Goal: Transaction & Acquisition: Purchase product/service

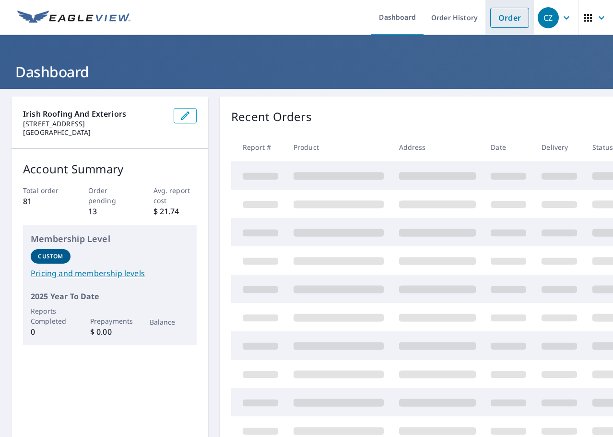
click at [515, 21] on link "Order" at bounding box center [509, 18] width 39 height 20
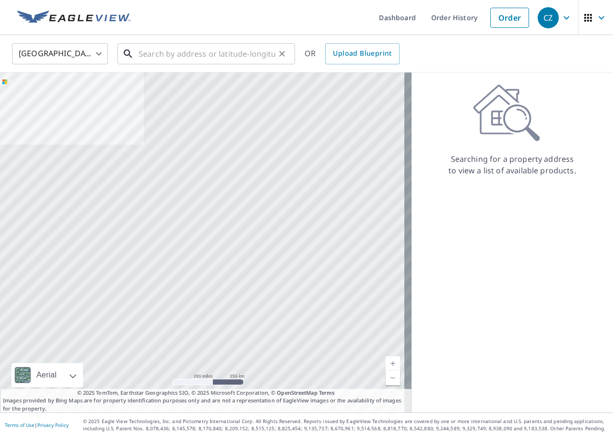
click at [217, 54] on input "text" at bounding box center [207, 53] width 137 height 27
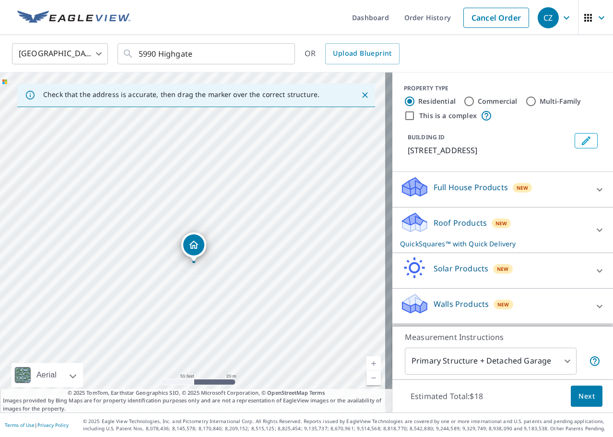
drag, startPoint x: 196, startPoint y: 219, endPoint x: 196, endPoint y: 189, distance: 29.7
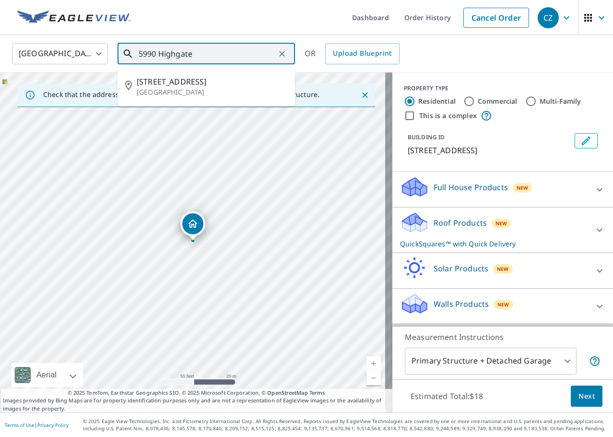
click at [221, 56] on input "5990 Highgate" at bounding box center [207, 53] width 137 height 27
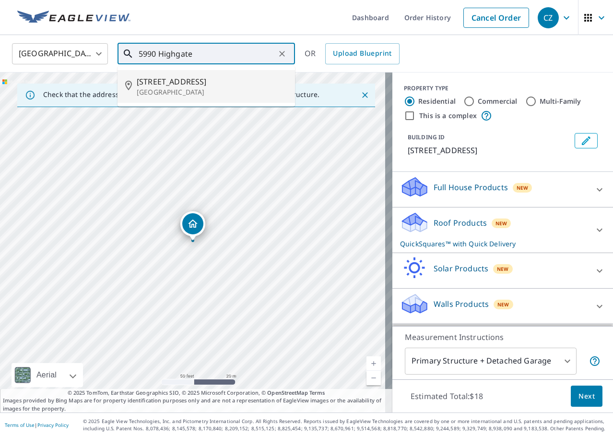
click at [219, 76] on span "[STREET_ADDRESS]" at bounding box center [212, 82] width 151 height 12
type input "[STREET_ADDRESS]"
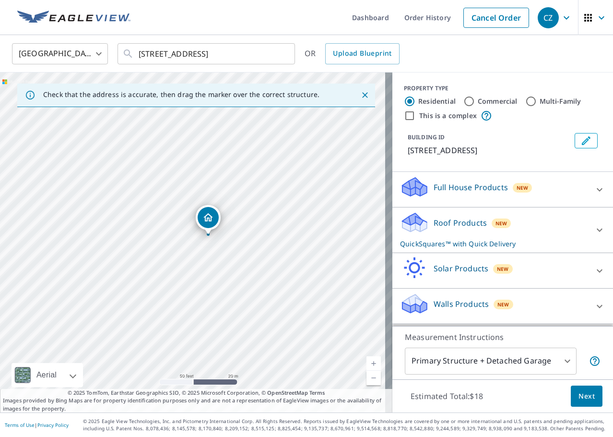
drag, startPoint x: 124, startPoint y: 213, endPoint x: 139, endPoint y: 207, distance: 16.6
click at [139, 207] on div "[STREET_ADDRESS]" at bounding box center [196, 242] width 392 height 340
click at [579, 393] on span "Next" at bounding box center [587, 396] width 16 height 12
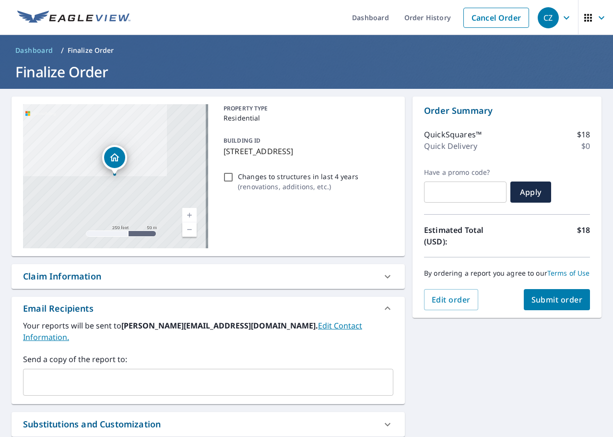
click at [229, 373] on input "text" at bounding box center [200, 382] width 347 height 18
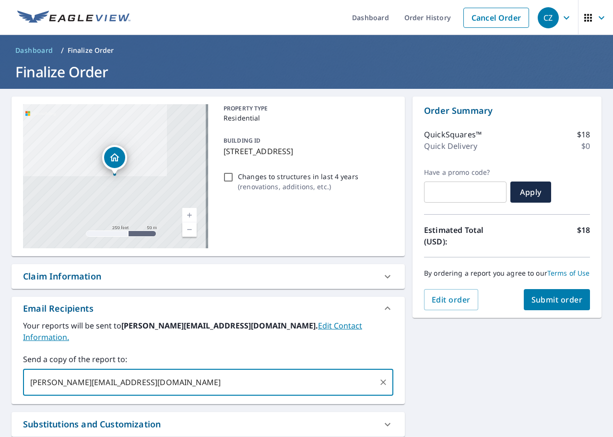
type input "[PERSON_NAME][EMAIL_ADDRESS][DOMAIN_NAME]"
click at [540, 303] on span "Submit order" at bounding box center [557, 299] width 51 height 11
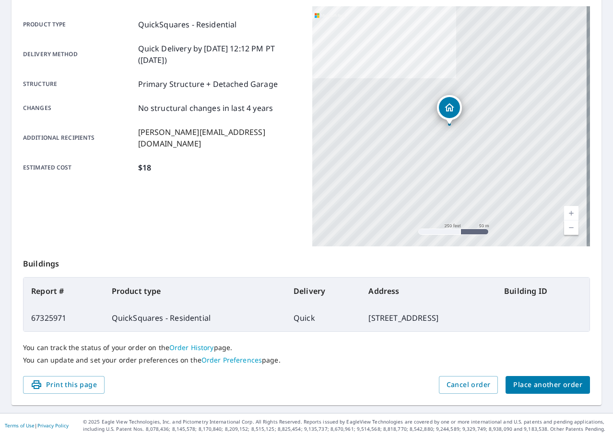
scroll to position [128, 0]
click at [465, 378] on button "Cancel order" at bounding box center [468, 384] width 59 height 18
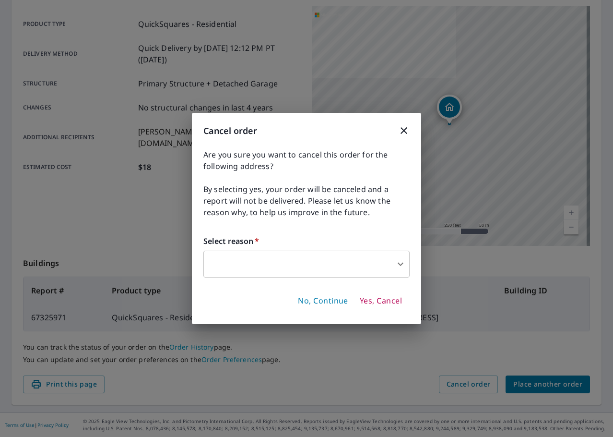
click at [364, 259] on body "CZ CZ Dashboard Order History Order CZ Order Submitted Order details Product ty…" at bounding box center [306, 218] width 613 height 437
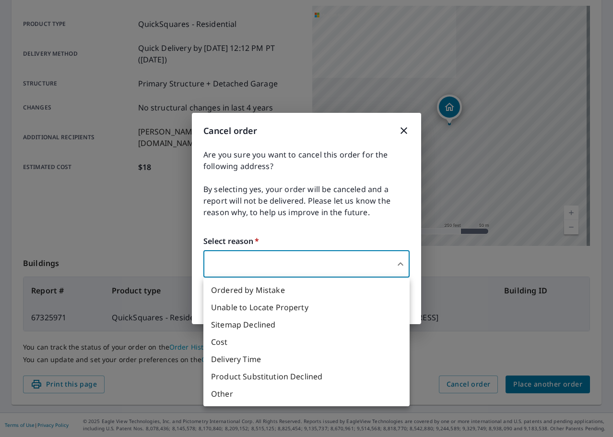
drag, startPoint x: 294, startPoint y: 292, endPoint x: 307, endPoint y: 291, distance: 12.6
click at [307, 291] on li "Ordered by Mistake" at bounding box center [306, 289] width 206 height 17
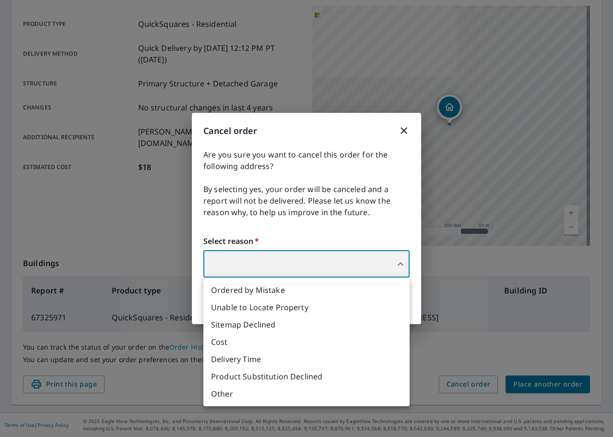
type input "30"
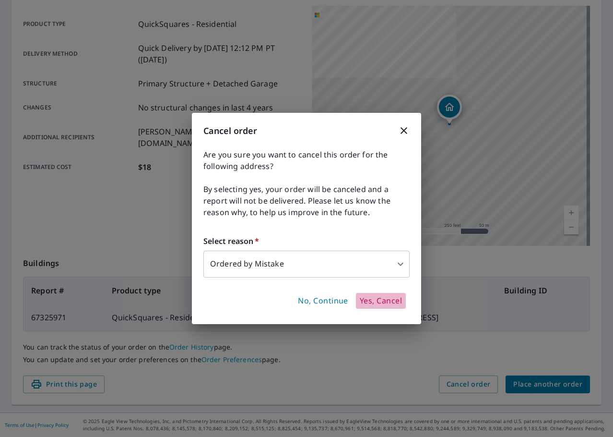
click at [377, 306] on span "Yes, Cancel" at bounding box center [381, 301] width 42 height 11
